Goal: Task Accomplishment & Management: Complete application form

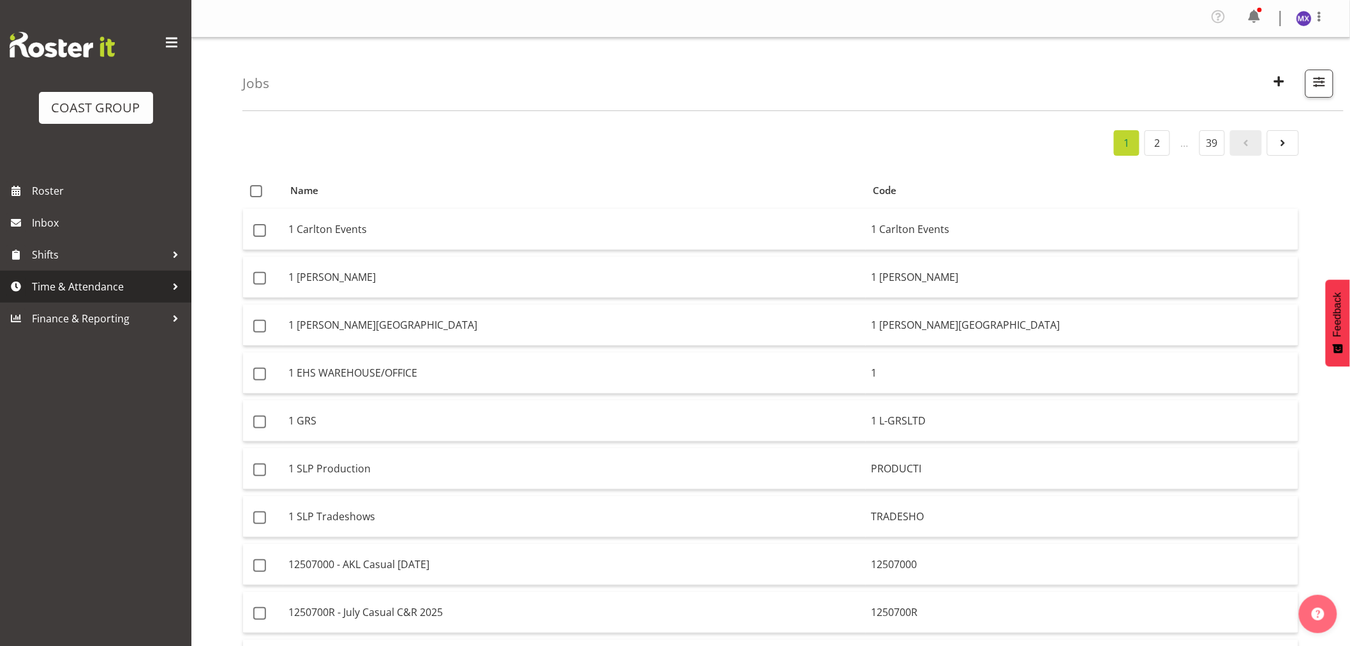
click at [91, 291] on span "Time & Attendance" at bounding box center [99, 286] width 134 height 19
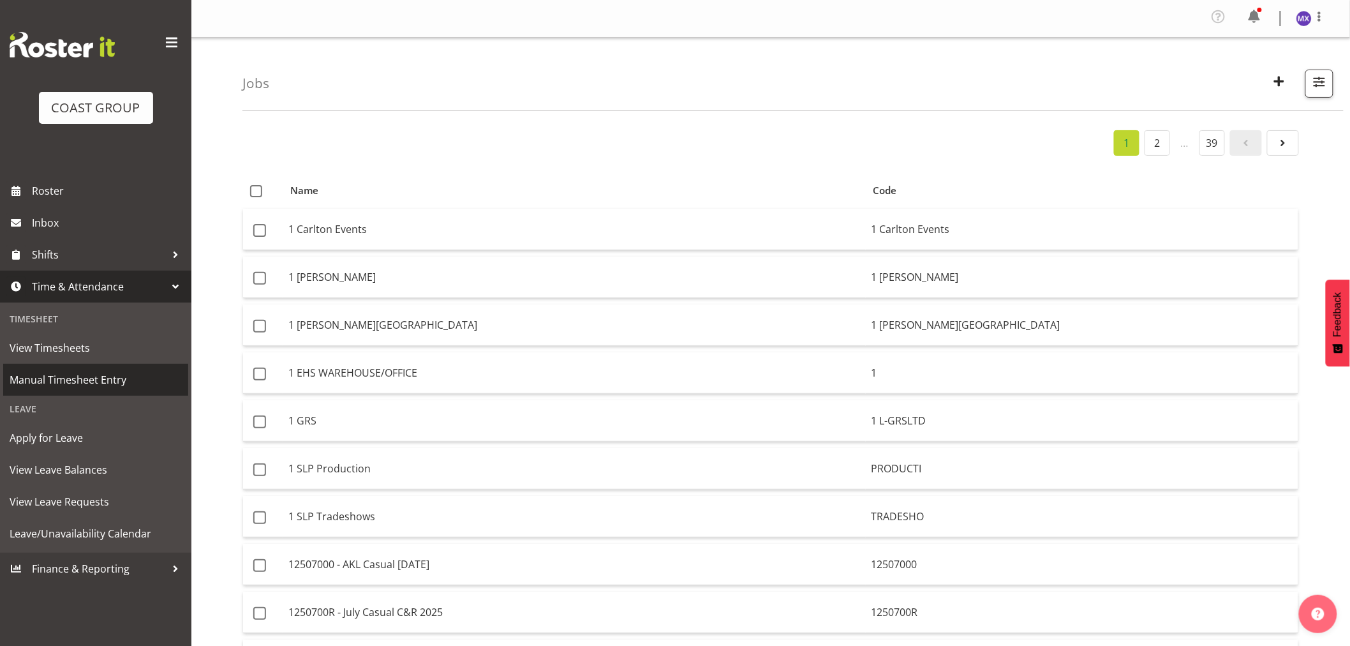
click at [79, 371] on span "Manual Timesheet Entry" at bounding box center [96, 379] width 172 height 19
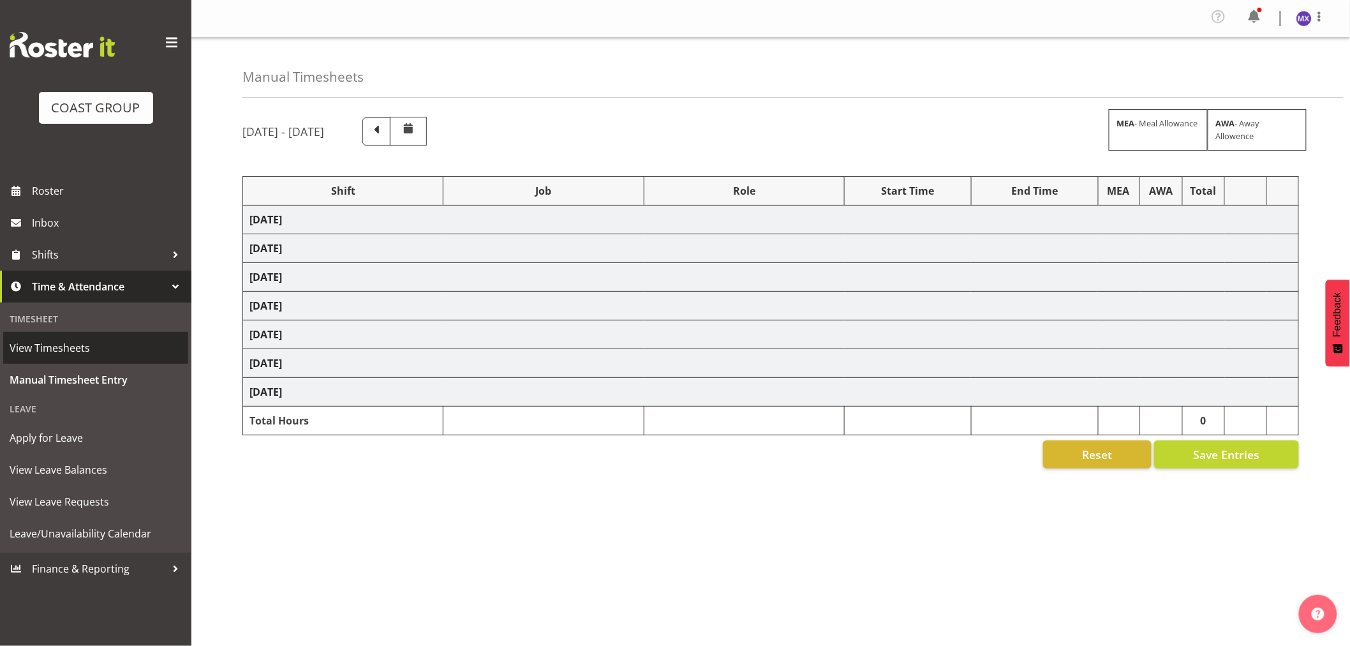
select select "69"
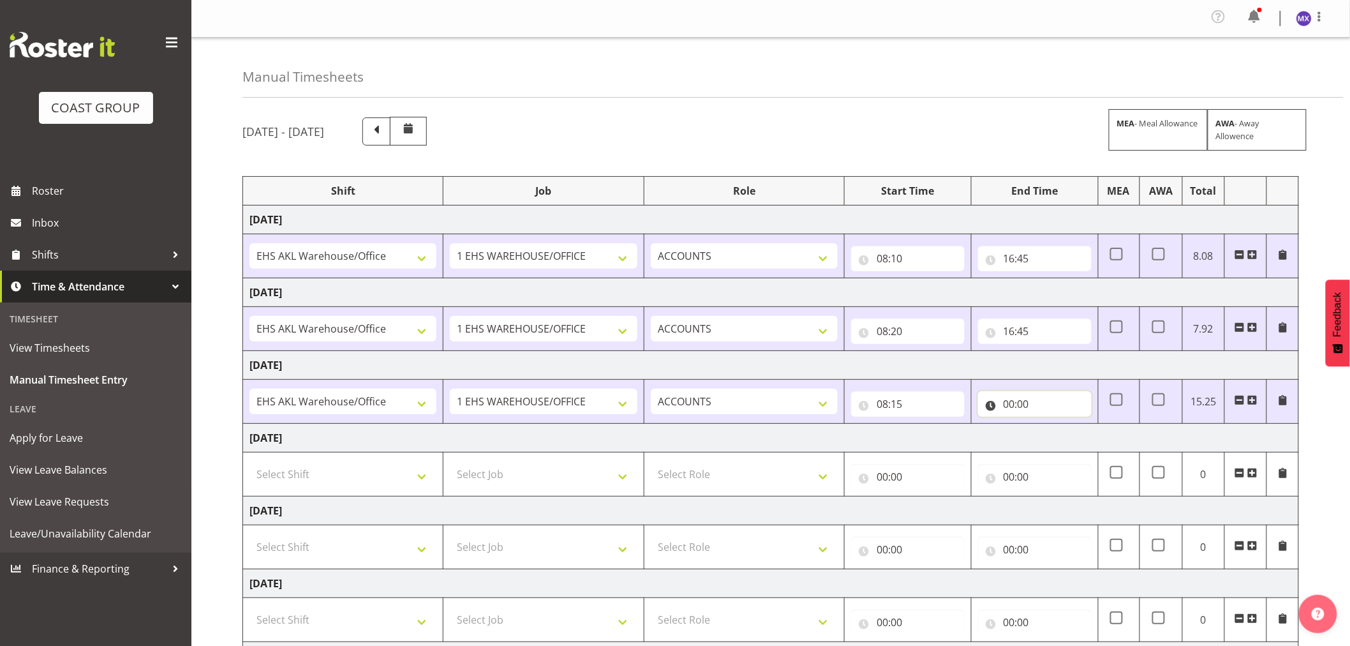
click at [1066, 409] on input "00:00" at bounding box center [1035, 404] width 114 height 26
click at [1061, 434] on select "00 01 02 03 04 05 06 07 08 09 10 11 12 13 14 15 16 17 18 19 20 21 22 23" at bounding box center [1065, 437] width 29 height 26
select select "16"
click at [1051, 425] on select "00 01 02 03 04 05 06 07 08 09 10 11 12 13 14 15 16 17 18 19 20 21 22 23" at bounding box center [1065, 437] width 29 height 26
type input "16:00"
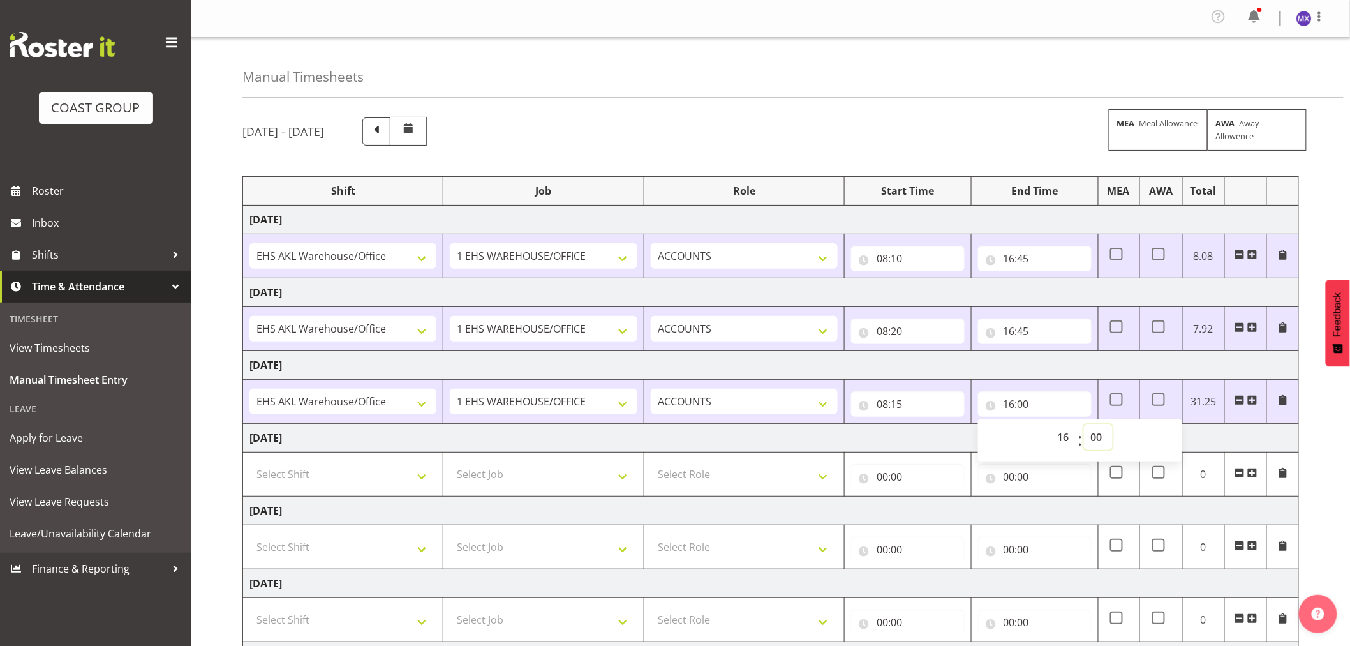
click at [1095, 437] on select "00 01 02 03 04 05 06 07 08 09 10 11 12 13 14 15 16 17 18 19 20 21 22 23 24 25 2…" at bounding box center [1098, 437] width 29 height 26
select select "45"
type input "16:45"
click at [1342, 411] on div "September 3rd - September 9th 2025 MEA - Meal Allowance AWA - Away Allowence Sh…" at bounding box center [797, 446] width 1108 height 679
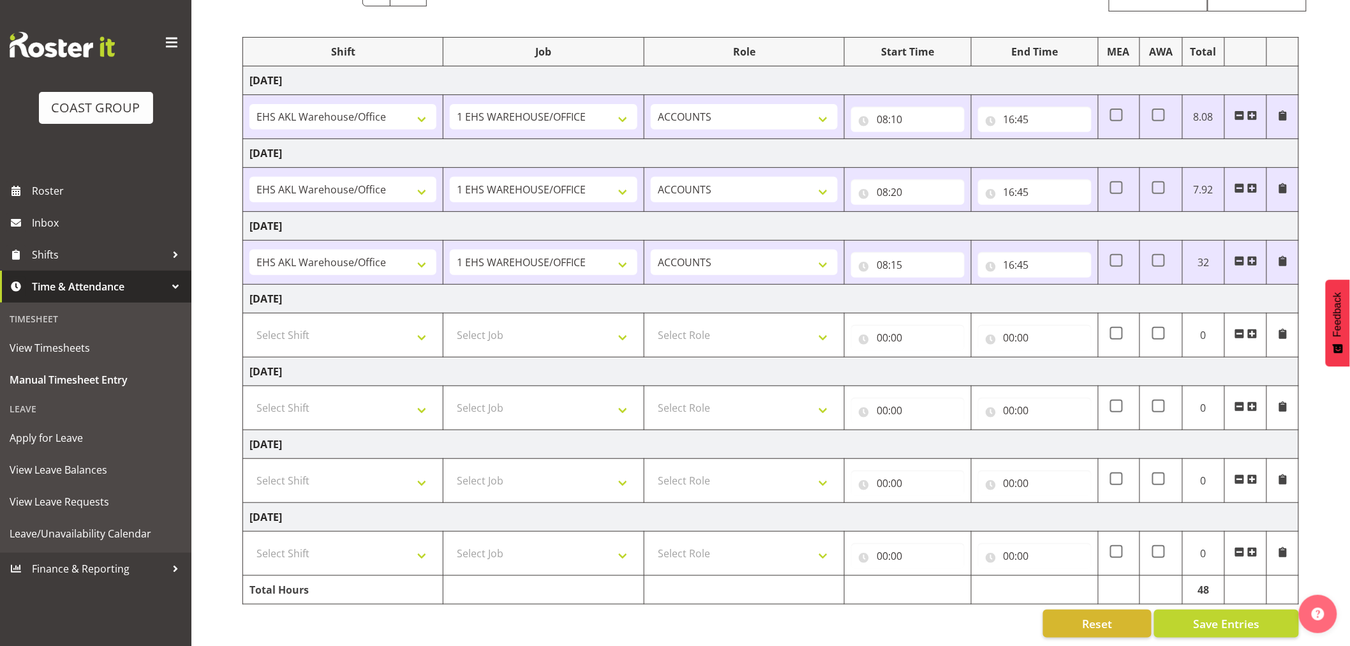
scroll to position [152, 0]
click at [1243, 614] on span "Save Entries" at bounding box center [1226, 622] width 66 height 17
